Goal: Information Seeking & Learning: Check status

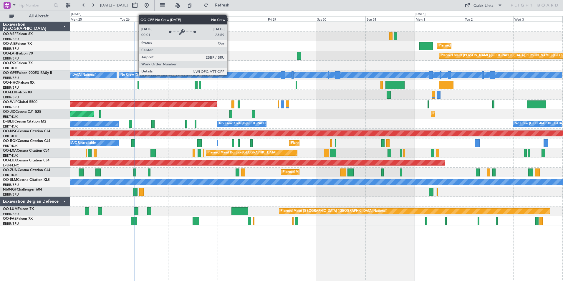
click at [229, 75] on div "No Crew [GEOGRAPHIC_DATA] ([GEOGRAPHIC_DATA] National)" at bounding box center [340, 74] width 443 height 5
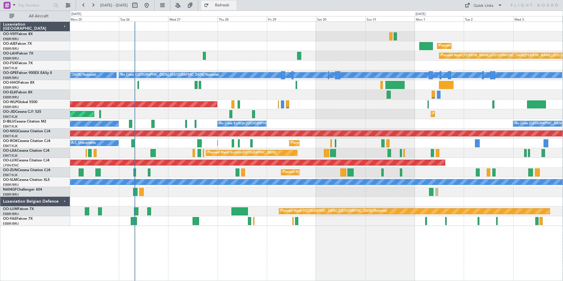
click at [235, 6] on span "Refresh" at bounding box center [222, 5] width 25 height 4
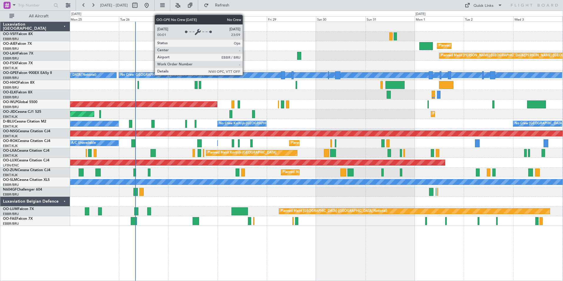
click at [245, 75] on div "No Crew [GEOGRAPHIC_DATA] ([GEOGRAPHIC_DATA] National)" at bounding box center [340, 74] width 443 height 5
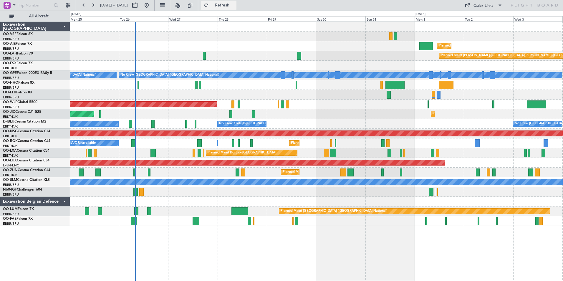
click at [235, 5] on span "Refresh" at bounding box center [222, 5] width 25 height 4
click at [235, 4] on span "Refresh" at bounding box center [222, 5] width 25 height 4
click at [14, 112] on span "OO-JID" at bounding box center [9, 112] width 12 height 4
click at [235, 5] on span "Refresh" at bounding box center [222, 5] width 25 height 4
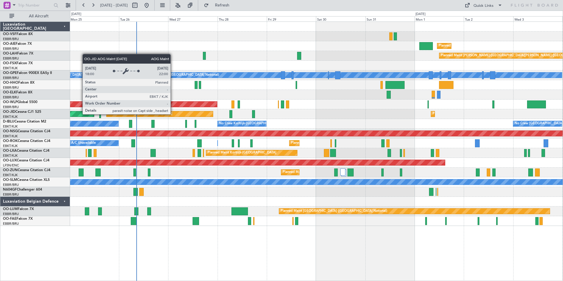
click at [173, 114] on div "AOG Maint Kortrijk-[GEOGRAPHIC_DATA]" at bounding box center [160, 113] width 106 height 5
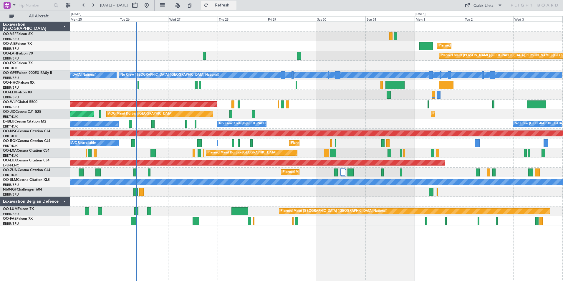
click at [235, 4] on span "Refresh" at bounding box center [222, 5] width 25 height 4
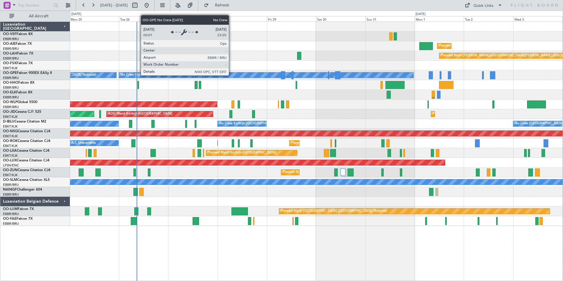
click at [231, 75] on div "No Crew [GEOGRAPHIC_DATA] ([GEOGRAPHIC_DATA] National)" at bounding box center [266, 74] width 294 height 5
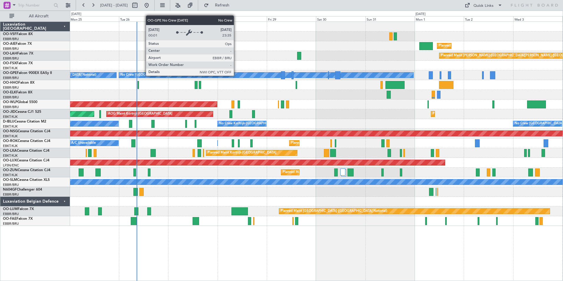
click at [236, 75] on div "No Crew [GEOGRAPHIC_DATA] ([GEOGRAPHIC_DATA] National)" at bounding box center [266, 74] width 294 height 5
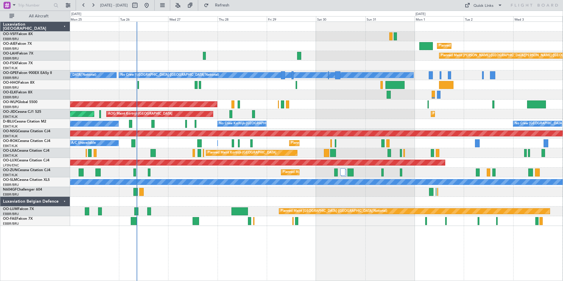
click at [238, 72] on div "Planned Maint Brussels (Brussels National) No Crew Brussels (Brussels National)…" at bounding box center [316, 75] width 493 height 10
click at [235, 4] on span "Refresh" at bounding box center [222, 5] width 25 height 4
click at [235, 5] on span "Refresh" at bounding box center [222, 5] width 25 height 4
click at [235, 81] on div at bounding box center [316, 85] width 493 height 10
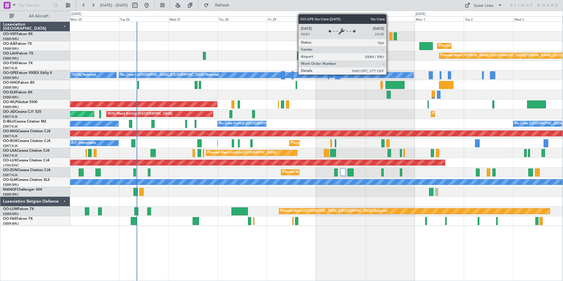
click at [389, 74] on div "No Crew [GEOGRAPHIC_DATA] ([GEOGRAPHIC_DATA] National)" at bounding box center [266, 74] width 294 height 5
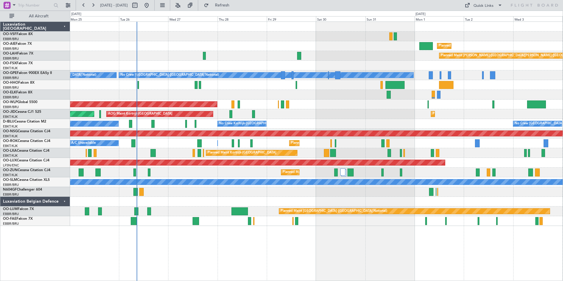
click at [246, 51] on div "Planned Maint [PERSON_NAME]-[GEOGRAPHIC_DATA][PERSON_NAME] ([GEOGRAPHIC_DATA][P…" at bounding box center [316, 56] width 493 height 10
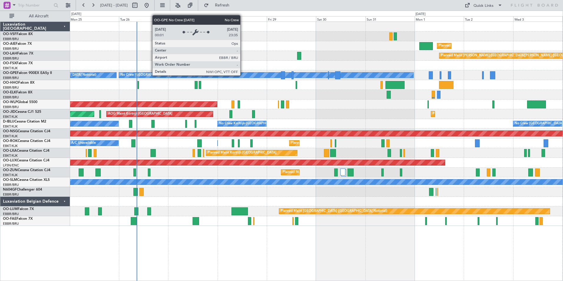
click at [243, 75] on div "No Crew [GEOGRAPHIC_DATA] ([GEOGRAPHIC_DATA] National)" at bounding box center [266, 74] width 294 height 5
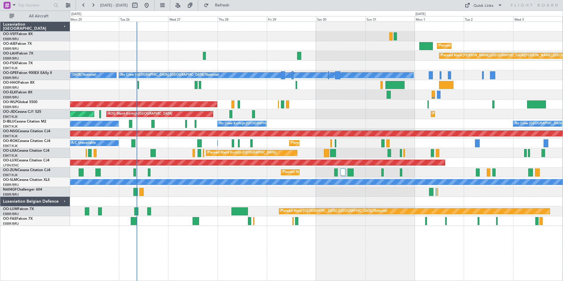
click at [234, 78] on div "Planned Maint Brussels (Brussels National) No Crew Brussels (Brussels National)…" at bounding box center [316, 75] width 493 height 10
click at [229, 2] on button "Refresh" at bounding box center [218, 5] width 35 height 9
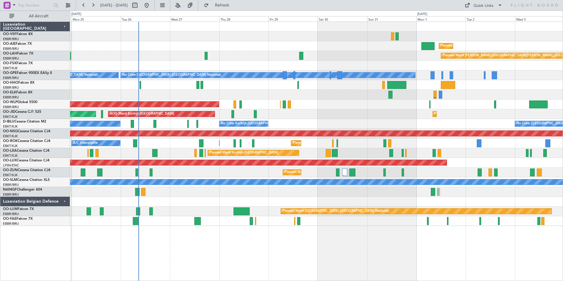
click at [264, 83] on div at bounding box center [316, 85] width 493 height 10
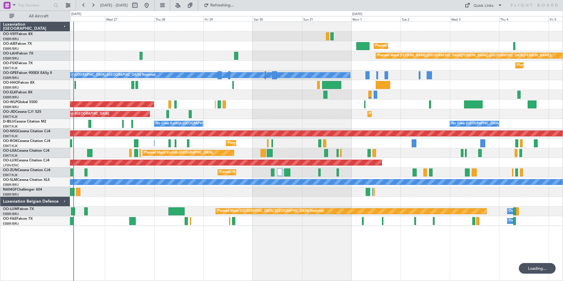
click at [250, 86] on div at bounding box center [316, 85] width 493 height 10
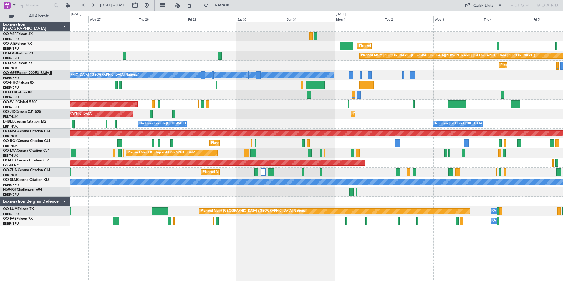
click at [9, 74] on span "OO-GPE" at bounding box center [10, 73] width 14 height 4
click at [235, 6] on span "Refresh" at bounding box center [222, 5] width 25 height 4
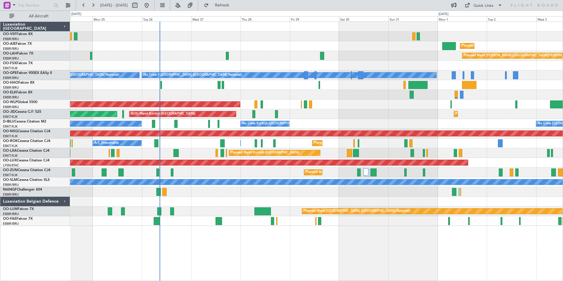
click at [358, 88] on div at bounding box center [316, 85] width 493 height 10
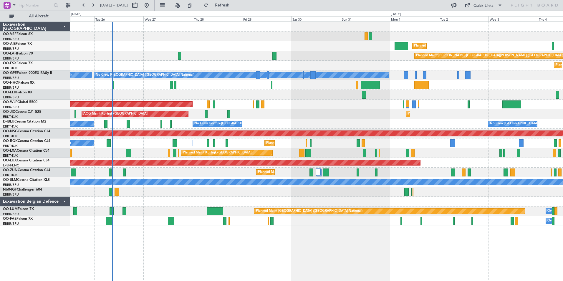
click at [212, 243] on div "Planned Maint [GEOGRAPHIC_DATA] ([GEOGRAPHIC_DATA]) Planned [GEOGRAPHIC_DATA][P…" at bounding box center [316, 150] width 493 height 259
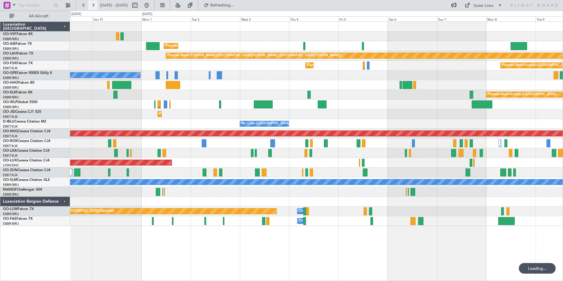
click at [94, 4] on button at bounding box center [92, 5] width 9 height 9
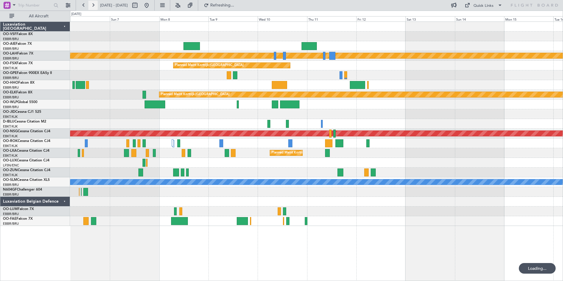
click at [94, 4] on button at bounding box center [92, 5] width 9 height 9
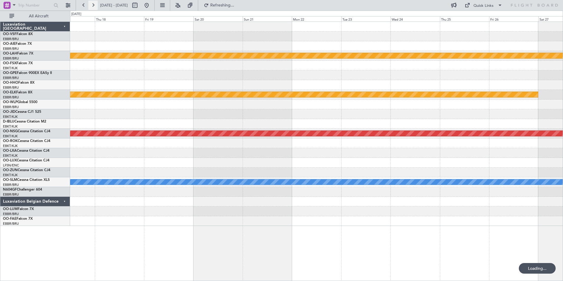
click at [94, 4] on button at bounding box center [92, 5] width 9 height 9
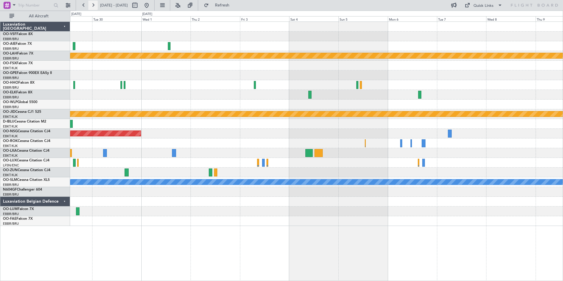
click at [94, 4] on button at bounding box center [92, 5] width 9 height 9
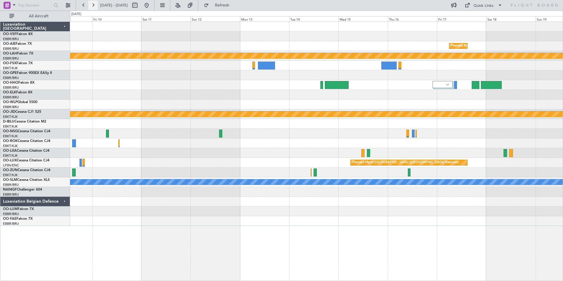
click at [94, 4] on button at bounding box center [92, 5] width 9 height 9
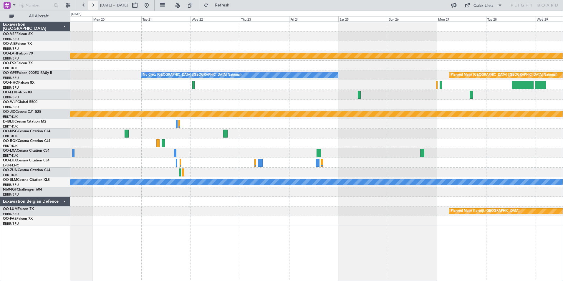
click at [94, 4] on button at bounding box center [92, 5] width 9 height 9
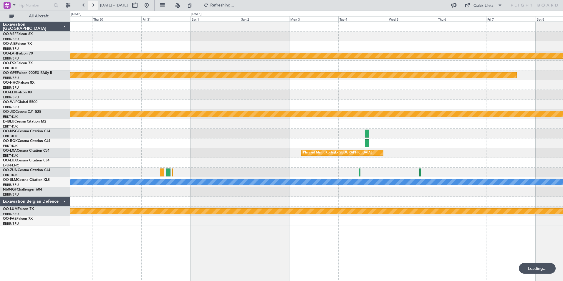
click at [94, 4] on button at bounding box center [92, 5] width 9 height 9
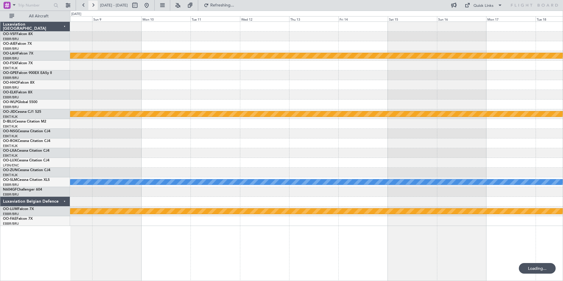
click at [94, 4] on button at bounding box center [92, 5] width 9 height 9
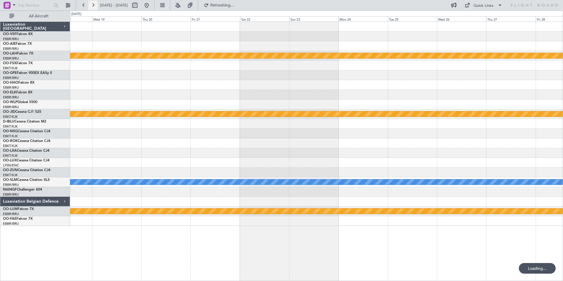
click at [94, 4] on button at bounding box center [92, 5] width 9 height 9
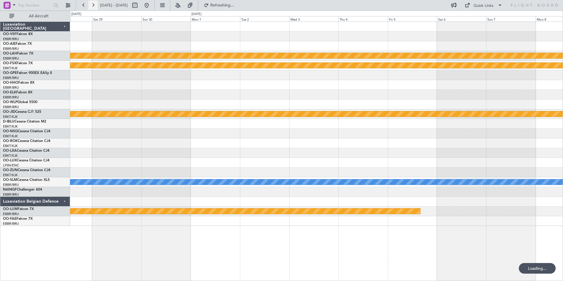
click at [94, 4] on button at bounding box center [92, 5] width 9 height 9
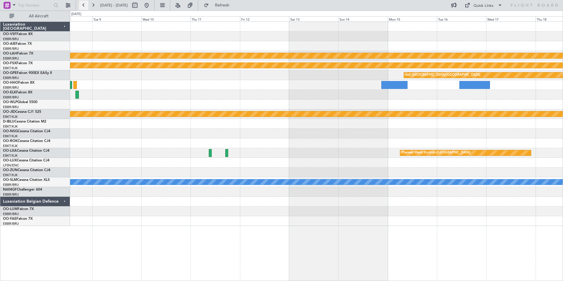
click at [81, 4] on button at bounding box center [83, 5] width 9 height 9
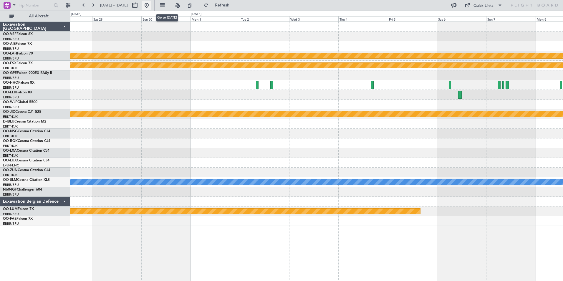
click at [151, 6] on button at bounding box center [146, 5] width 9 height 9
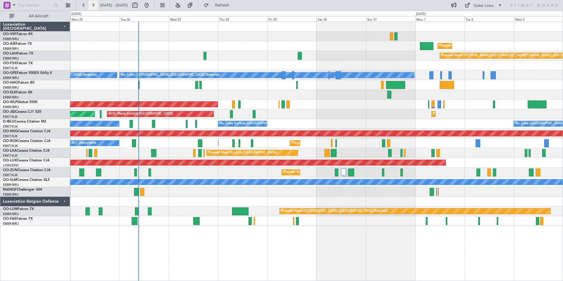
click at [91, 4] on button at bounding box center [92, 5] width 9 height 9
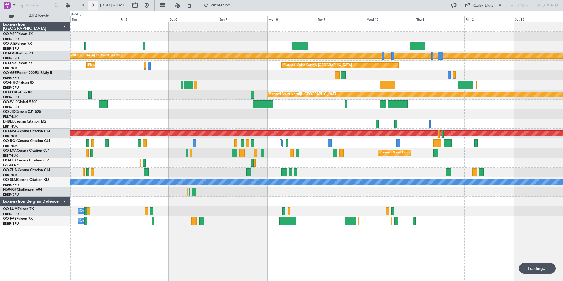
click at [91, 4] on button at bounding box center [92, 5] width 9 height 9
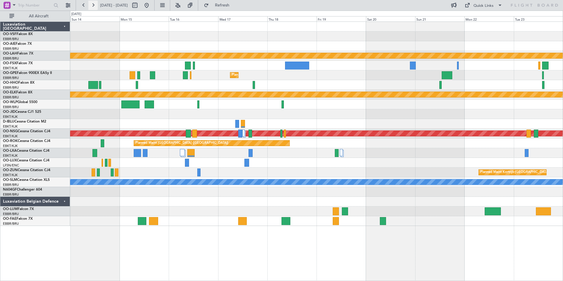
click at [91, 4] on button at bounding box center [92, 5] width 9 height 9
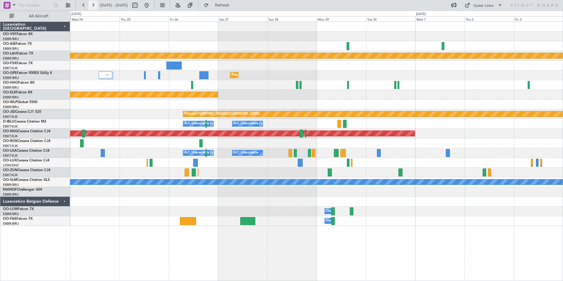
click at [91, 4] on button at bounding box center [92, 5] width 9 height 9
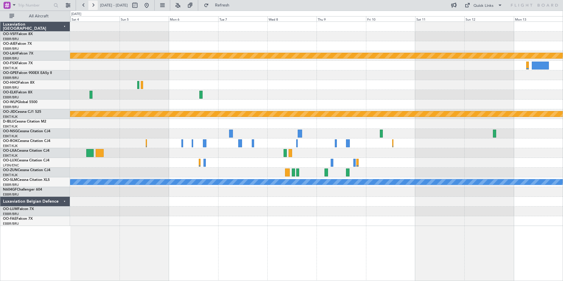
click at [91, 4] on button at bounding box center [92, 5] width 9 height 9
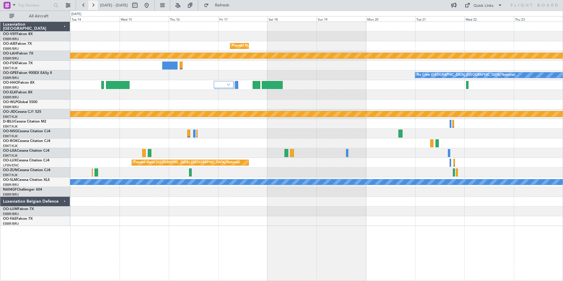
click at [91, 4] on button at bounding box center [92, 5] width 9 height 9
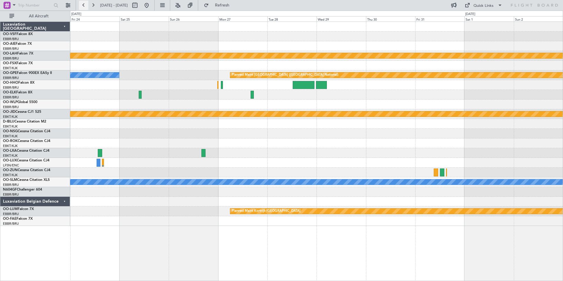
click at [85, 5] on button at bounding box center [83, 5] width 9 height 9
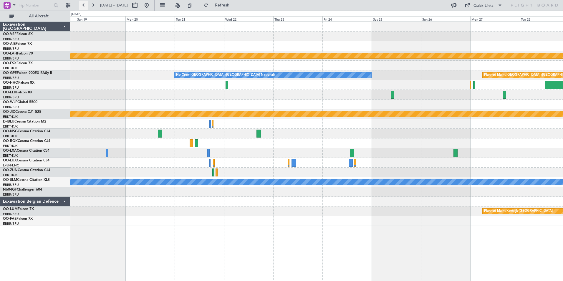
click at [84, 5] on button at bounding box center [83, 5] width 9 height 9
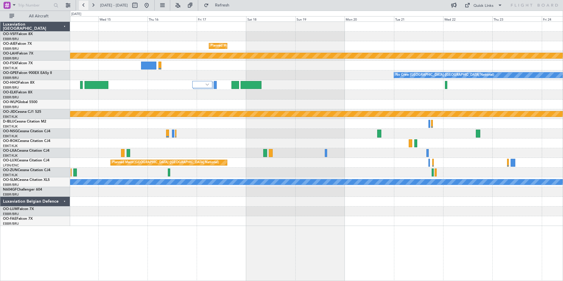
click at [84, 5] on button at bounding box center [83, 5] width 9 height 9
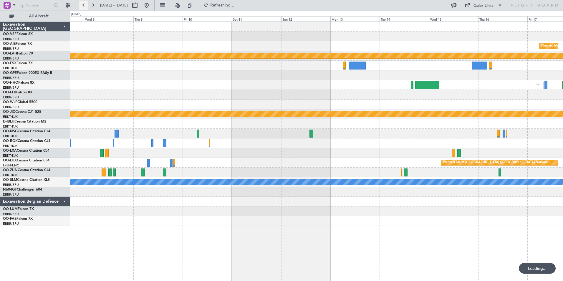
click at [84, 5] on button at bounding box center [83, 5] width 9 height 9
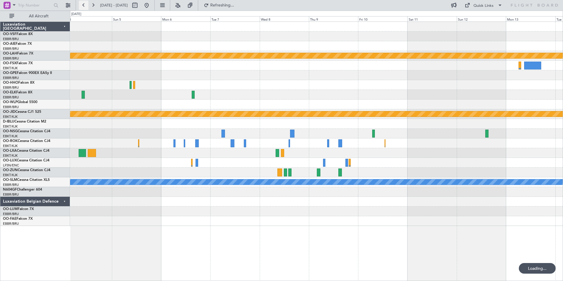
click at [84, 5] on button at bounding box center [83, 5] width 9 height 9
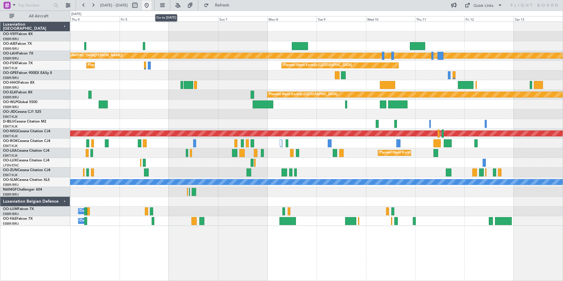
click at [151, 5] on button at bounding box center [146, 5] width 9 height 9
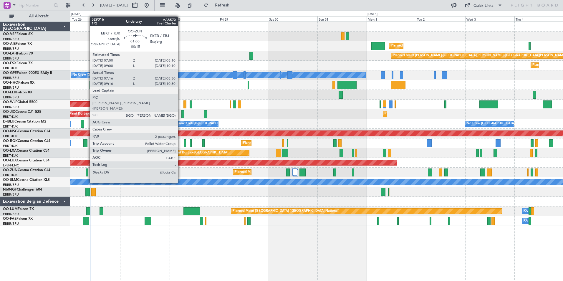
click at [87, 172] on div at bounding box center [87, 172] width 3 height 8
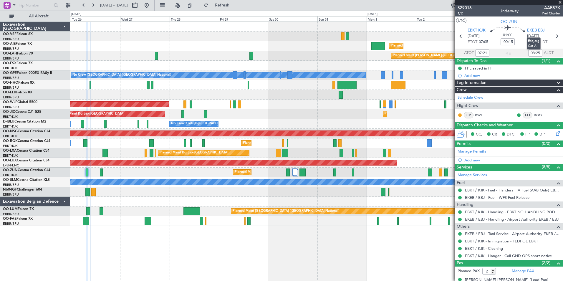
click at [532, 29] on span "EKEB EBJ" at bounding box center [536, 31] width 18 height 6
click at [105, 43] on div "Planned Maint [GEOGRAPHIC_DATA] ([GEOGRAPHIC_DATA])" at bounding box center [316, 46] width 493 height 10
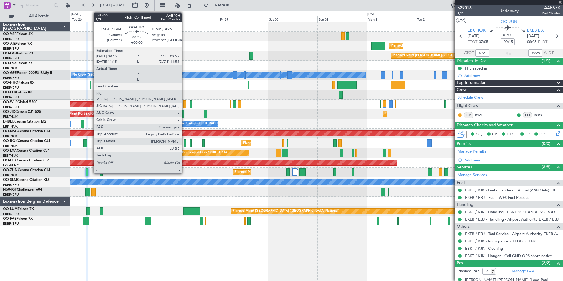
click at [91, 84] on div at bounding box center [90, 85] width 1 height 8
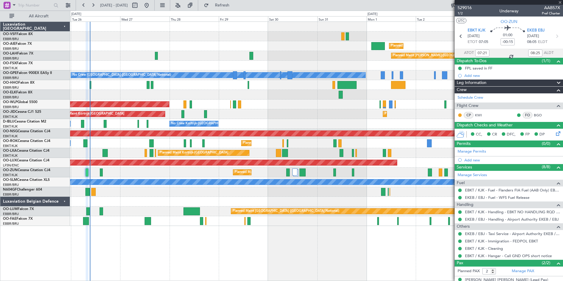
click at [100, 83] on div at bounding box center [316, 85] width 493 height 10
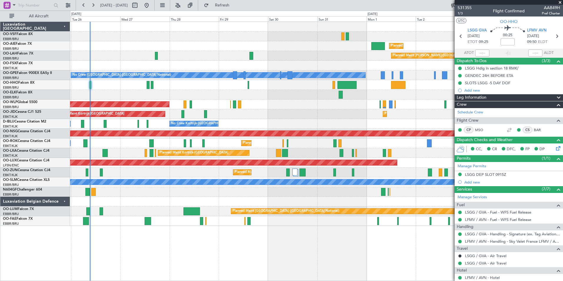
click at [560, 2] on span at bounding box center [560, 2] width 6 height 5
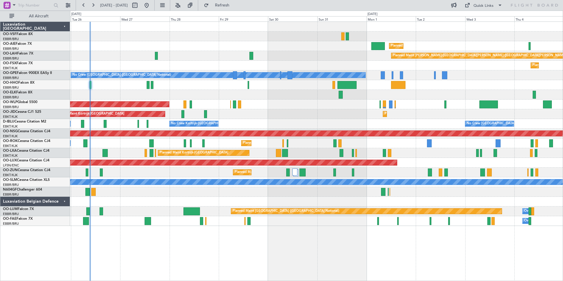
type input "0"
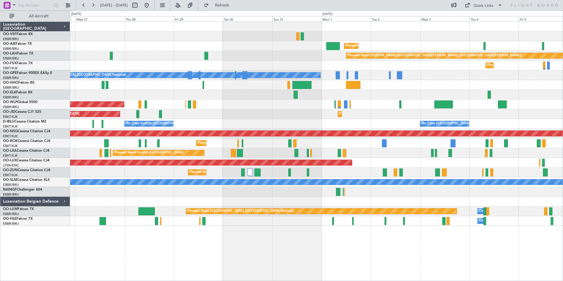
click at [433, 91] on div "Planned Maint [GEOGRAPHIC_DATA] ([GEOGRAPHIC_DATA]) Planned [GEOGRAPHIC_DATA][P…" at bounding box center [316, 124] width 493 height 204
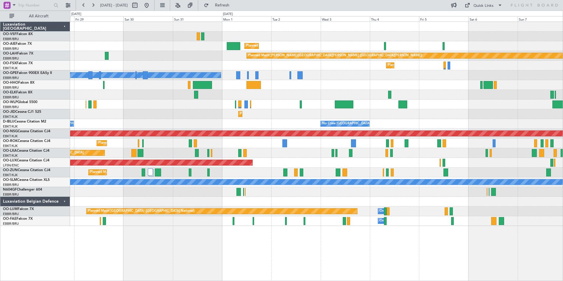
click at [336, 87] on div at bounding box center [316, 85] width 493 height 10
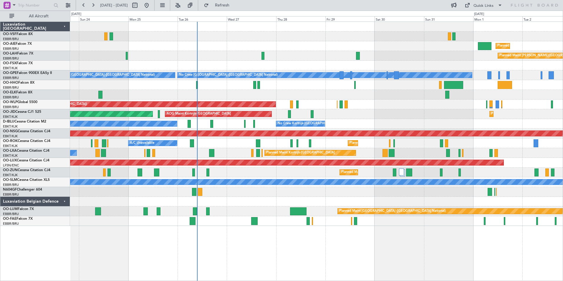
click at [396, 99] on div "Planned Maint [GEOGRAPHIC_DATA] ([GEOGRAPHIC_DATA]) Planned [GEOGRAPHIC_DATA][P…" at bounding box center [316, 124] width 493 height 204
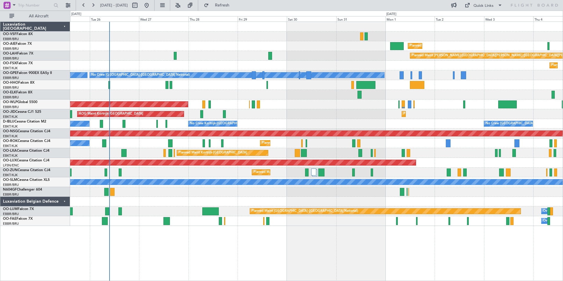
click at [436, 92] on div "Planned Maint [GEOGRAPHIC_DATA] ([GEOGRAPHIC_DATA]) Planned [GEOGRAPHIC_DATA][P…" at bounding box center [316, 124] width 493 height 204
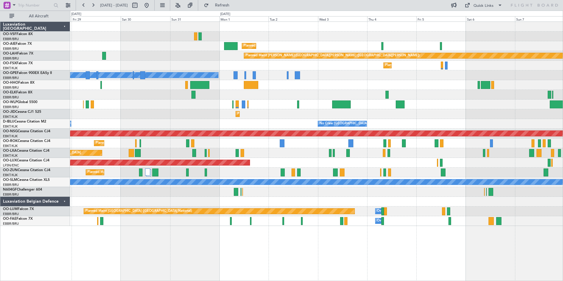
click at [285, 84] on div "Planned Maint [GEOGRAPHIC_DATA] ([GEOGRAPHIC_DATA]) Planned [GEOGRAPHIC_DATA][P…" at bounding box center [316, 124] width 493 height 204
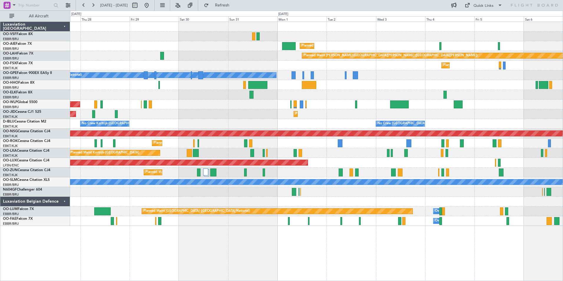
click at [203, 97] on div "Planned Maint Kortrijk-[GEOGRAPHIC_DATA]" at bounding box center [316, 95] width 493 height 10
click at [235, 6] on span "Refresh" at bounding box center [222, 5] width 25 height 4
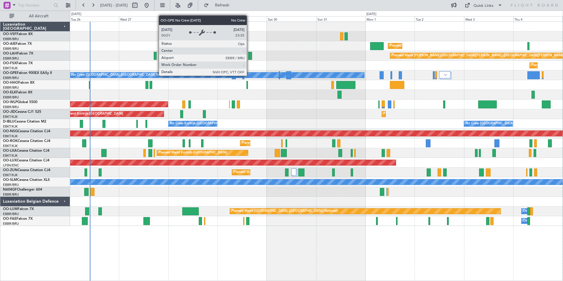
click at [249, 75] on div "No Crew [GEOGRAPHIC_DATA] ([GEOGRAPHIC_DATA] National)" at bounding box center [217, 74] width 294 height 5
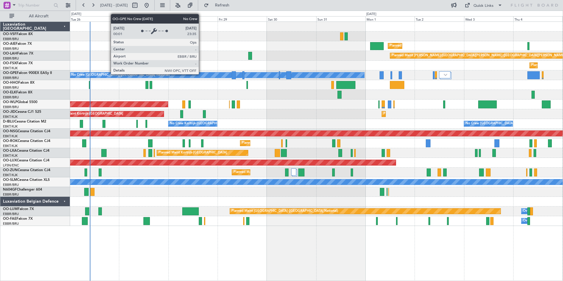
click at [201, 74] on div "No Crew [GEOGRAPHIC_DATA] ([GEOGRAPHIC_DATA] National)" at bounding box center [217, 74] width 294 height 5
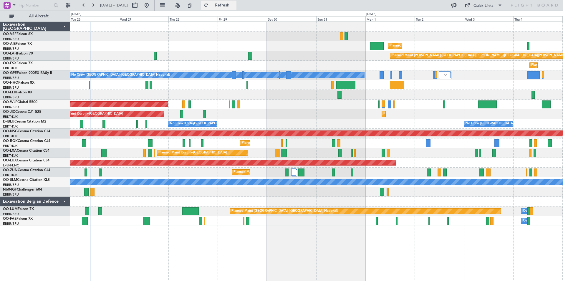
click at [235, 5] on span "Refresh" at bounding box center [222, 5] width 25 height 4
